Goal: Task Accomplishment & Management: Complete application form

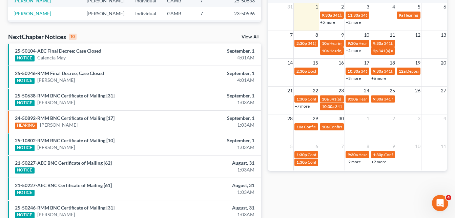
click at [264, 27] on div "Recent Cases 15 View All Name unfold_more expand_more expand_less Attorney unfo…" at bounding box center [135, 62] width 260 height 432
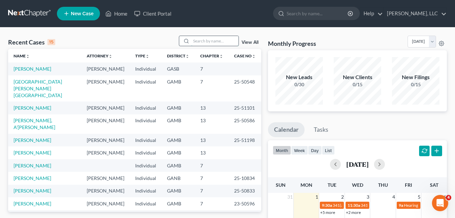
click at [216, 42] on input "search" at bounding box center [214, 41] width 47 height 10
type input "r"
type input "c"
type input "[PERSON_NAME]"
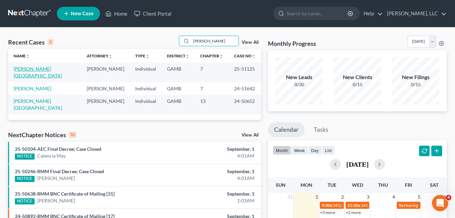
click at [29, 69] on link "[PERSON_NAME][GEOGRAPHIC_DATA]" at bounding box center [38, 72] width 48 height 13
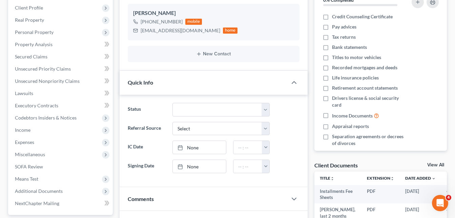
scroll to position [190, 0]
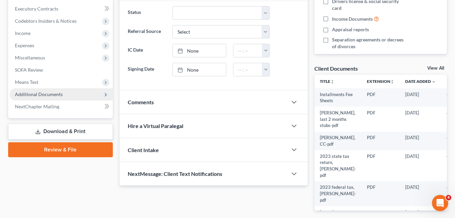
click at [33, 94] on span "Additional Documents" at bounding box center [39, 94] width 48 height 6
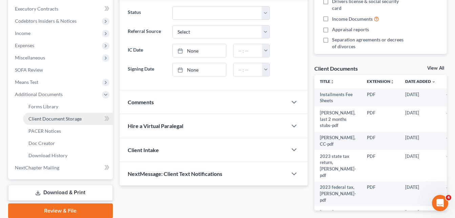
click at [40, 119] on span "Client Document Storage" at bounding box center [54, 119] width 53 height 6
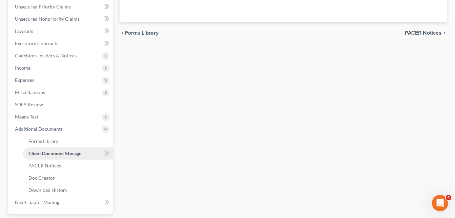
scroll to position [120, 0]
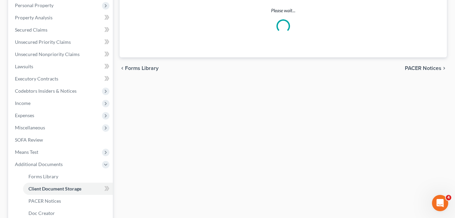
select select "6"
select select "22"
select select "26"
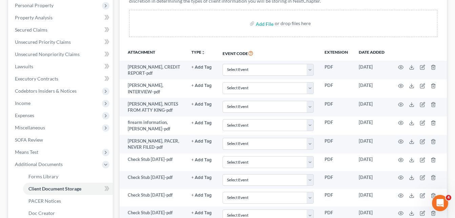
scroll to position [0, 0]
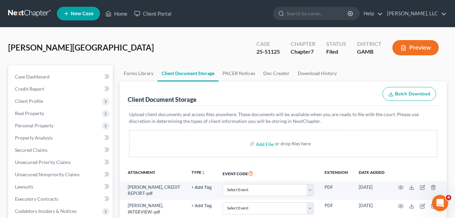
click at [41, 100] on span "Client Profile" at bounding box center [29, 101] width 28 height 6
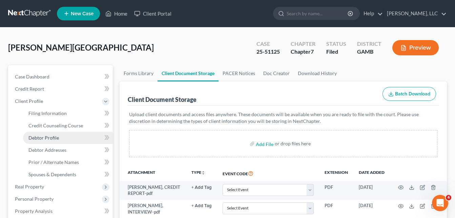
click at [48, 138] on span "Debtor Profile" at bounding box center [43, 138] width 30 height 6
select select "0"
select select "1"
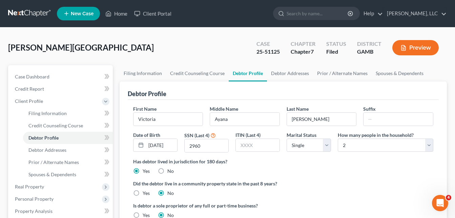
click at [208, 42] on div "[PERSON_NAME][GEOGRAPHIC_DATA] Upgraded Case 25-51125 Chapter Chapter 7 Status …" at bounding box center [227, 50] width 439 height 29
click at [126, 45] on div "[PERSON_NAME][GEOGRAPHIC_DATA] Upgraded Case 25-51125 Chapter Chapter 7 Status …" at bounding box center [227, 50] width 439 height 29
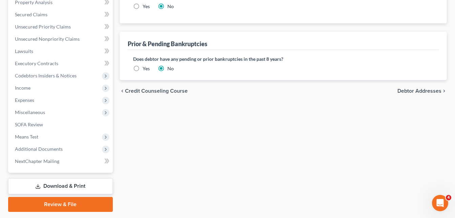
scroll to position [228, 0]
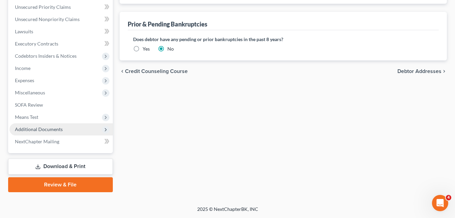
click at [36, 129] on span "Additional Documents" at bounding box center [39, 129] width 48 height 6
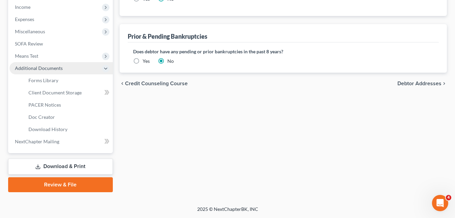
scroll to position [155, 0]
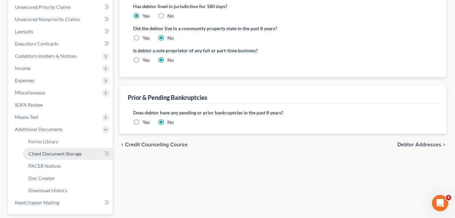
click at [48, 155] on span "Client Document Storage" at bounding box center [54, 153] width 53 height 6
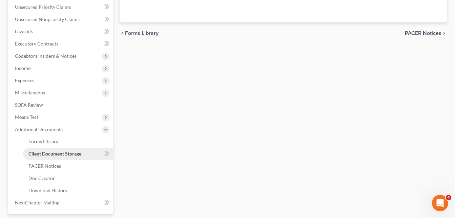
scroll to position [152, 0]
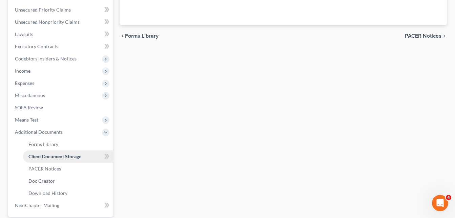
select select "6"
select select "22"
select select "26"
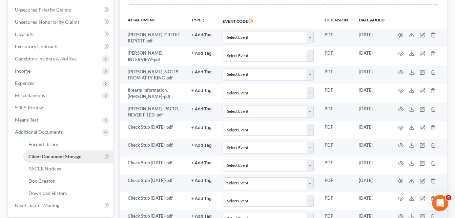
scroll to position [0, 0]
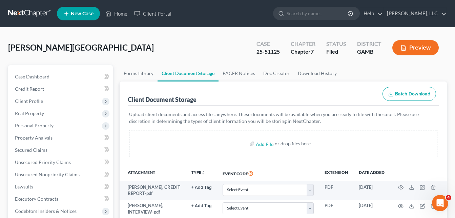
click at [265, 145] on input "file" at bounding box center [264, 143] width 16 height 12
type input "C:\fakepath\[PERSON_NAME], id.pdf"
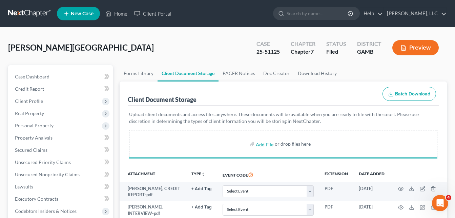
select select "6"
select select "22"
select select "26"
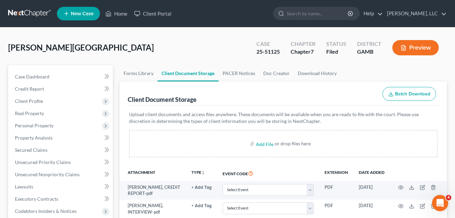
select select "6"
select select "22"
select select "26"
click at [122, 14] on link "Home" at bounding box center [116, 13] width 29 height 12
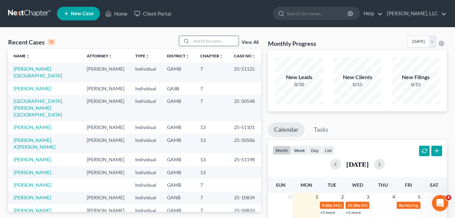
click at [202, 40] on input "search" at bounding box center [214, 41] width 47 height 10
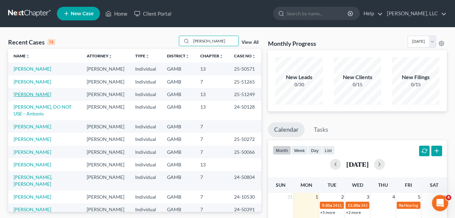
type input "[PERSON_NAME]"
click at [24, 96] on link "[PERSON_NAME]" at bounding box center [33, 94] width 38 height 6
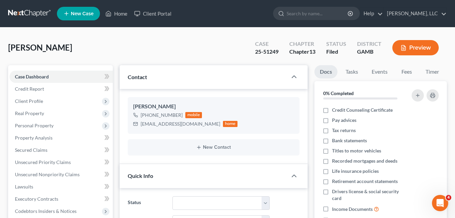
click at [115, 44] on div "[PERSON_NAME] Upgraded Case 25-51249 Chapter Chapter 13 Status [GEOGRAPHIC_DATA…" at bounding box center [227, 50] width 439 height 29
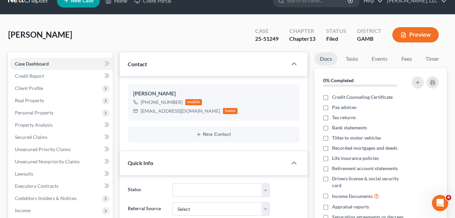
scroll to position [14, 0]
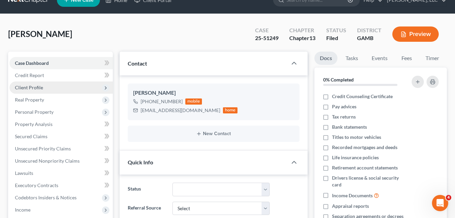
click at [37, 85] on span "Client Profile" at bounding box center [29, 87] width 28 height 6
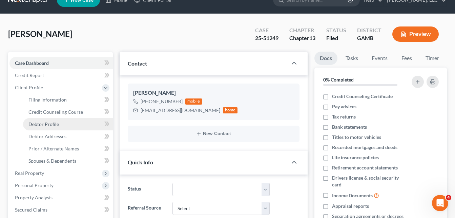
click at [54, 125] on span "Debtor Profile" at bounding box center [43, 124] width 30 height 6
select select "1"
select select "4"
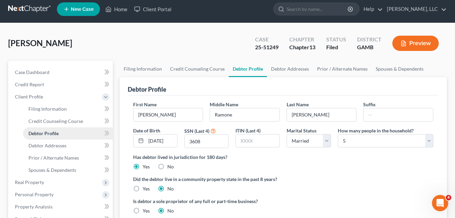
radio input "true"
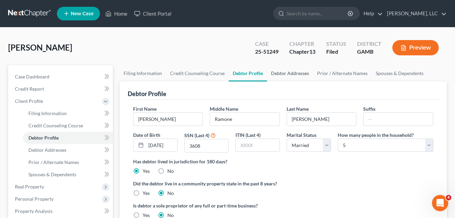
click at [297, 73] on link "Debtor Addresses" at bounding box center [290, 73] width 46 height 16
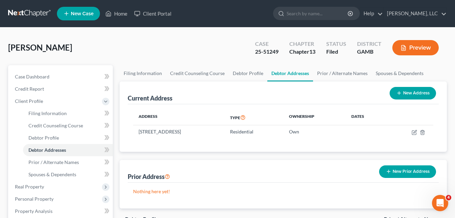
click at [254, 11] on ul "New Case Home Client Portal - No Result - See all results Or Press Enter... Hel…" at bounding box center [252, 14] width 390 height 18
click at [121, 57] on div "[PERSON_NAME] Upgraded Case 25-51249 Chapter Chapter 13 Status [GEOGRAPHIC_DATA…" at bounding box center [227, 50] width 439 height 29
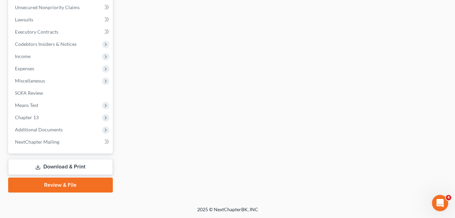
scroll to position [240, 0]
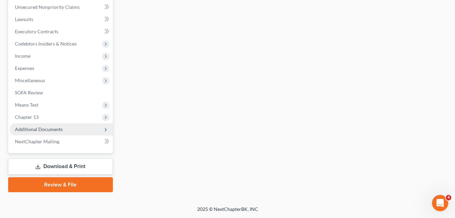
click at [62, 127] on span "Additional Documents" at bounding box center [60, 129] width 103 height 12
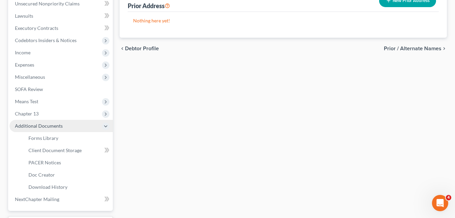
scroll to position [167, 0]
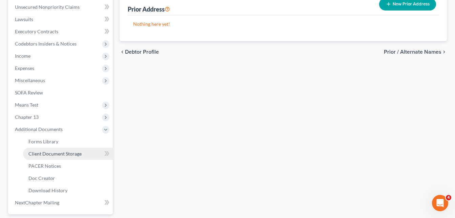
click at [65, 153] on span "Client Document Storage" at bounding box center [54, 153] width 53 height 6
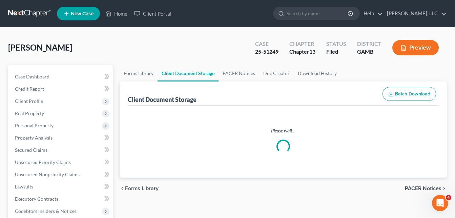
select select "12"
select select "22"
select select "6"
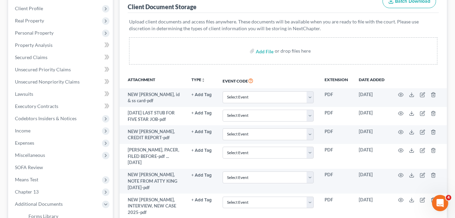
scroll to position [108, 0]
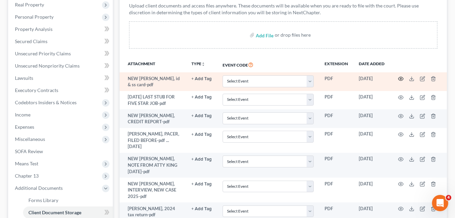
click at [402, 79] on icon "button" at bounding box center [400, 78] width 5 height 5
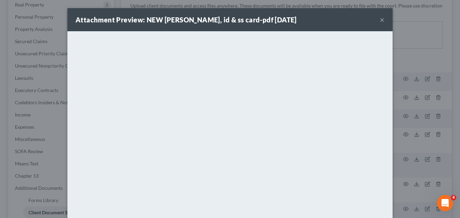
click at [380, 20] on button "×" at bounding box center [382, 20] width 5 height 8
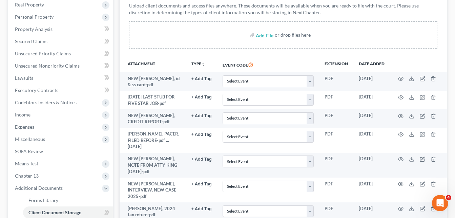
scroll to position [0, 0]
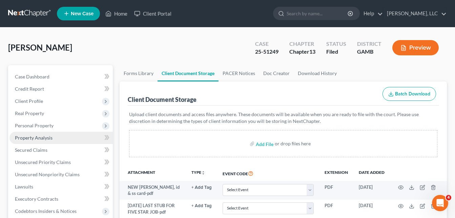
click at [36, 138] on span "Property Analysis" at bounding box center [34, 138] width 38 height 6
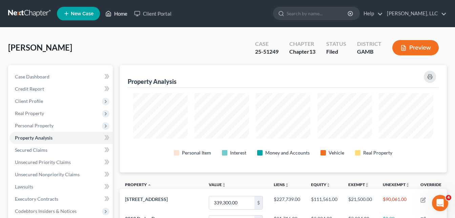
click at [123, 12] on link "Home" at bounding box center [116, 13] width 29 height 12
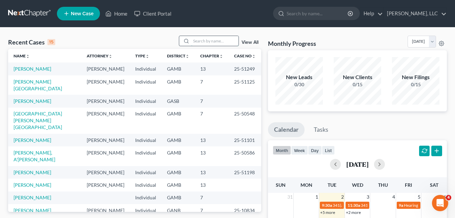
click at [202, 38] on input "search" at bounding box center [214, 41] width 47 height 10
type input "krist"
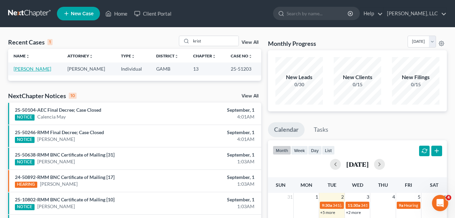
click at [38, 67] on link "[PERSON_NAME]" at bounding box center [33, 69] width 38 height 6
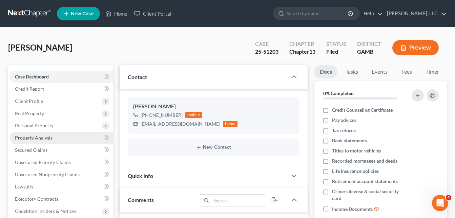
click at [33, 140] on span "Property Analysis" at bounding box center [34, 138] width 38 height 6
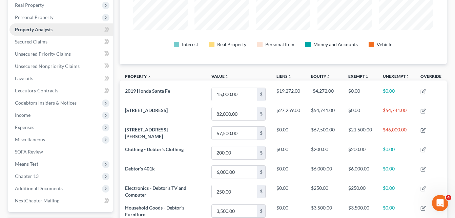
scroll to position [108, 0]
click at [30, 47] on link "Secured Claims" at bounding box center [60, 41] width 103 height 12
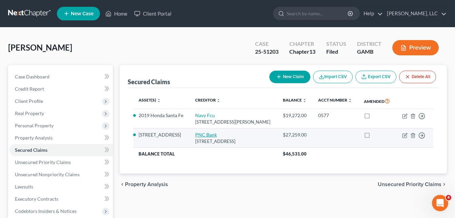
click at [205, 135] on link "PNC Bank" at bounding box center [206, 134] width 22 height 6
select select "36"
select select "2"
select select "3"
select select "0"
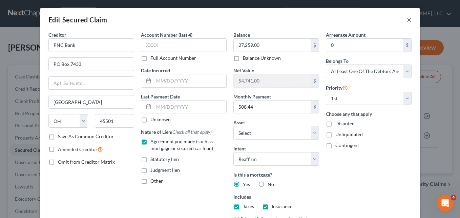
click at [408, 19] on button "×" at bounding box center [409, 20] width 5 height 8
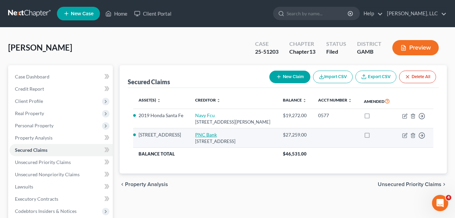
click at [201, 135] on link "PNC Bank" at bounding box center [206, 134] width 22 height 6
select select "36"
select select "4"
select select "2"
select select "3"
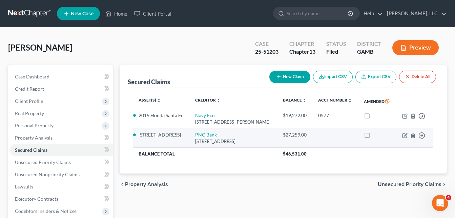
select select "0"
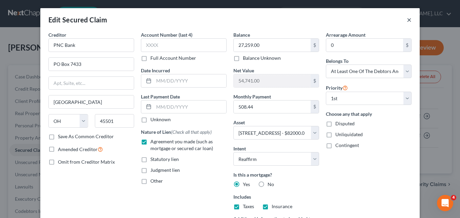
click at [407, 23] on button "×" at bounding box center [409, 20] width 5 height 8
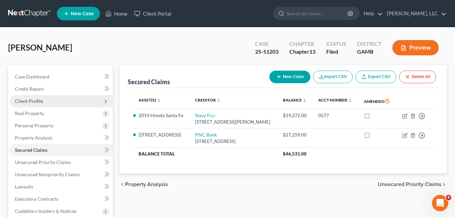
click at [36, 103] on span "Client Profile" at bounding box center [29, 101] width 28 height 6
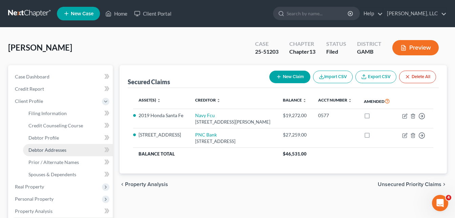
click at [52, 150] on span "Debtor Addresses" at bounding box center [47, 150] width 38 height 6
